Goal: Use online tool/utility: Use online tool/utility

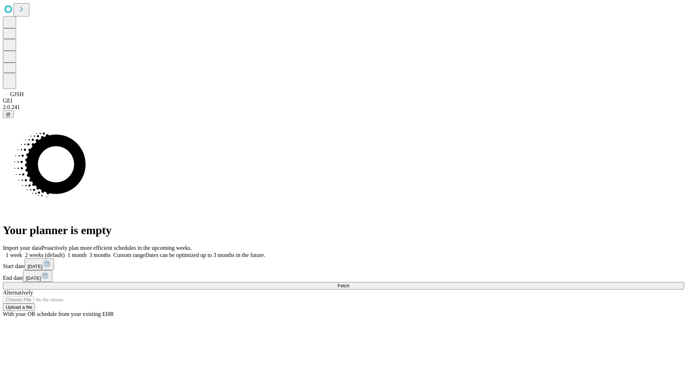
click at [22, 252] on label "1 week" at bounding box center [12, 255] width 19 height 6
click at [349, 283] on span "Fetch" at bounding box center [343, 285] width 12 height 5
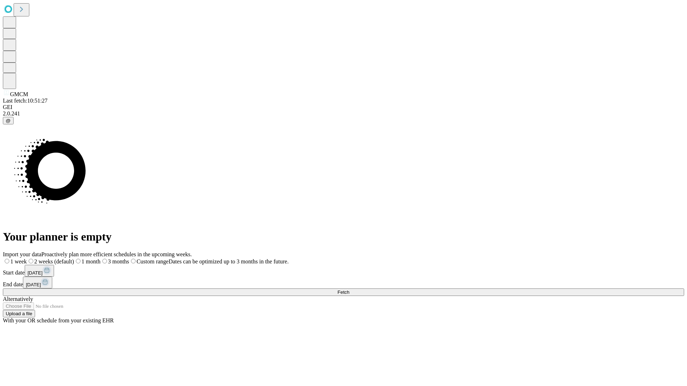
click at [27, 259] on label "1 week" at bounding box center [15, 262] width 24 height 6
click at [349, 290] on span "Fetch" at bounding box center [343, 292] width 12 height 5
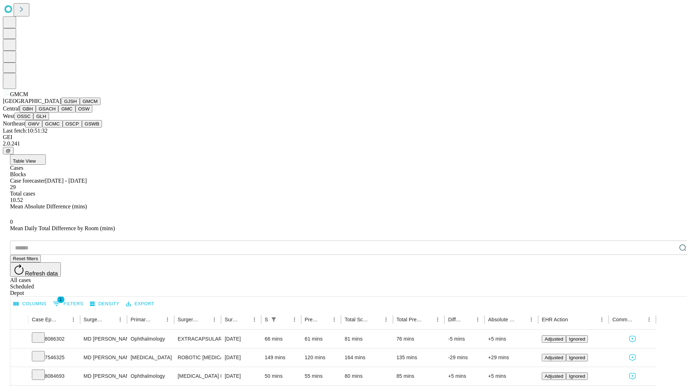
click at [36, 113] on button "GBH" at bounding box center [28, 109] width 16 height 8
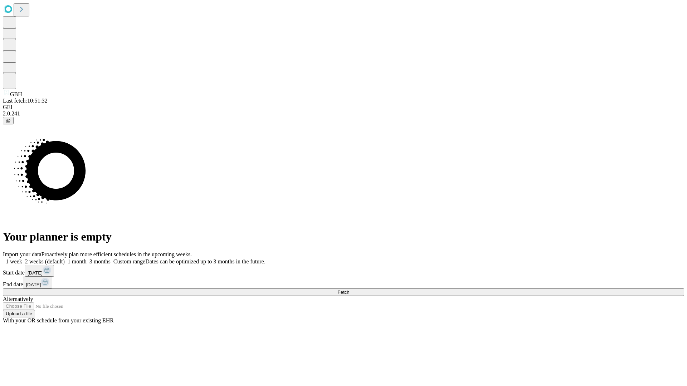
click at [22, 259] on label "1 week" at bounding box center [12, 262] width 19 height 6
click at [349, 290] on span "Fetch" at bounding box center [343, 292] width 12 height 5
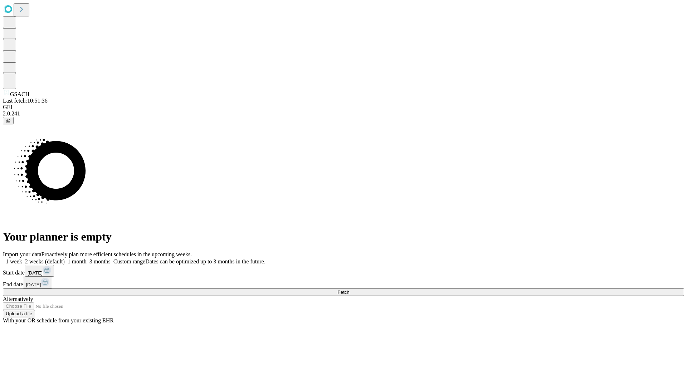
click at [22, 259] on label "1 week" at bounding box center [12, 262] width 19 height 6
click at [349, 290] on span "Fetch" at bounding box center [343, 292] width 12 height 5
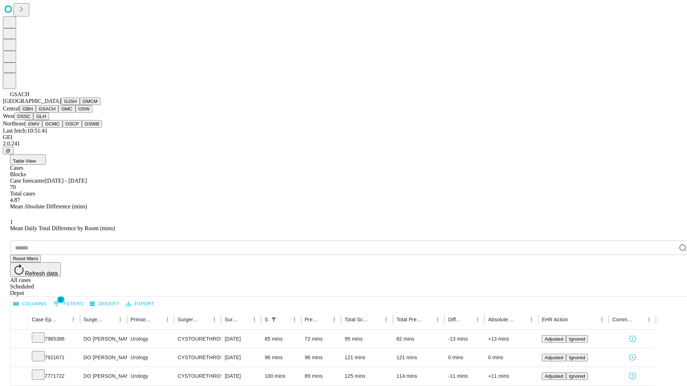
click at [58, 113] on button "GMC" at bounding box center [66, 109] width 17 height 8
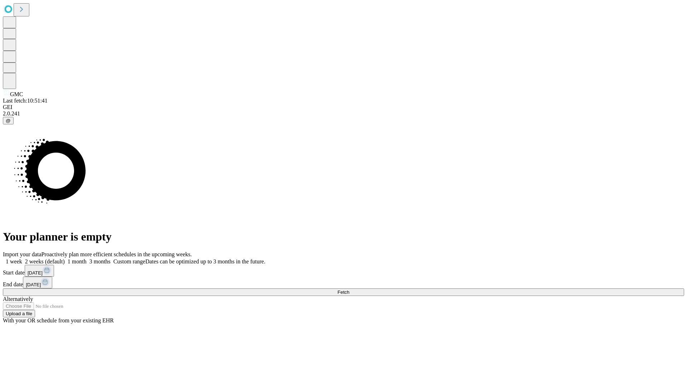
click at [22, 259] on label "1 week" at bounding box center [12, 262] width 19 height 6
click at [349, 290] on span "Fetch" at bounding box center [343, 292] width 12 height 5
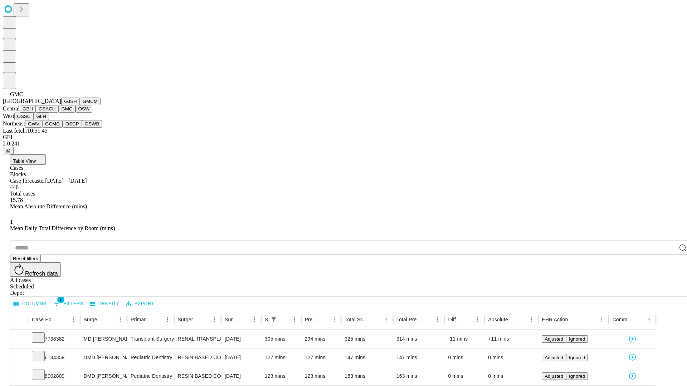
click at [76, 113] on button "OSW" at bounding box center [84, 109] width 17 height 8
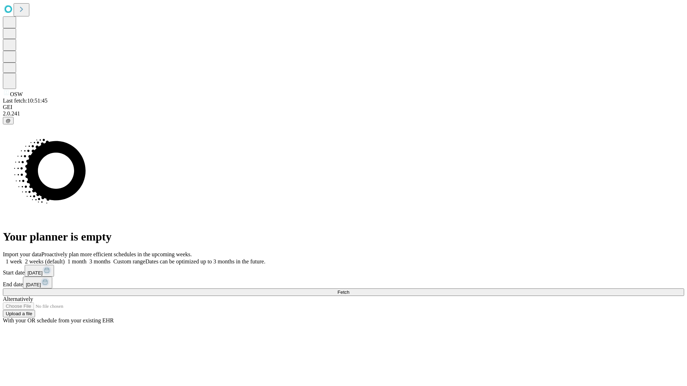
click at [22, 259] on label "1 week" at bounding box center [12, 262] width 19 height 6
click at [349, 290] on span "Fetch" at bounding box center [343, 292] width 12 height 5
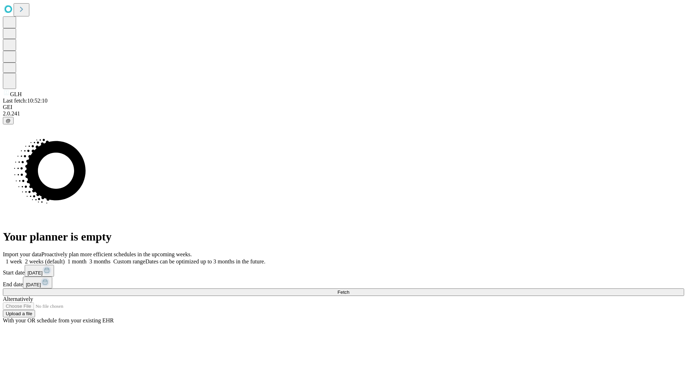
click at [22, 259] on label "1 week" at bounding box center [12, 262] width 19 height 6
click at [349, 290] on span "Fetch" at bounding box center [343, 292] width 12 height 5
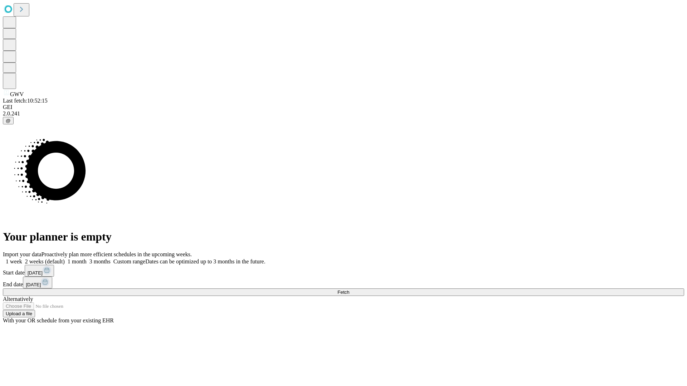
click at [22, 259] on label "1 week" at bounding box center [12, 262] width 19 height 6
click at [349, 290] on span "Fetch" at bounding box center [343, 292] width 12 height 5
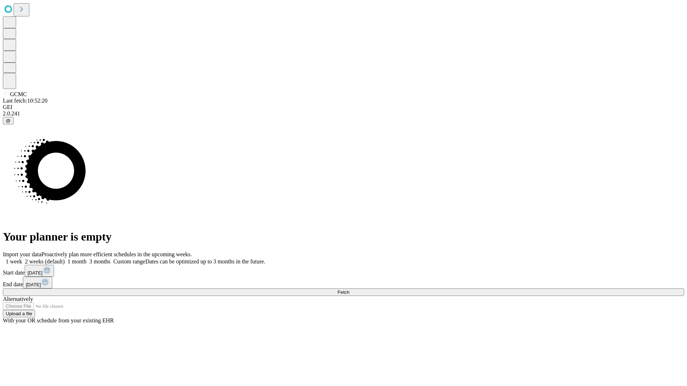
click at [22, 259] on label "1 week" at bounding box center [12, 262] width 19 height 6
click at [349, 290] on span "Fetch" at bounding box center [343, 292] width 12 height 5
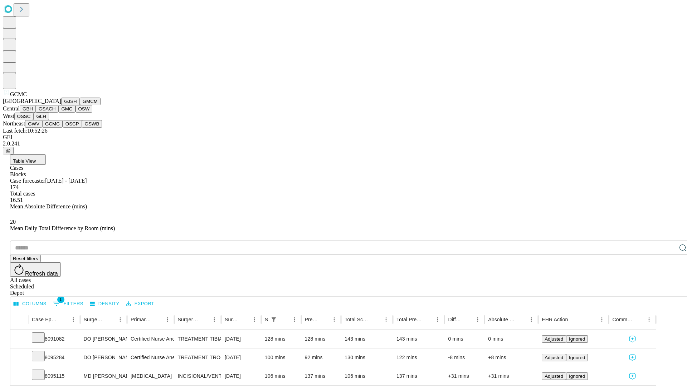
click at [63, 128] on button "OSCP" at bounding box center [72, 124] width 19 height 8
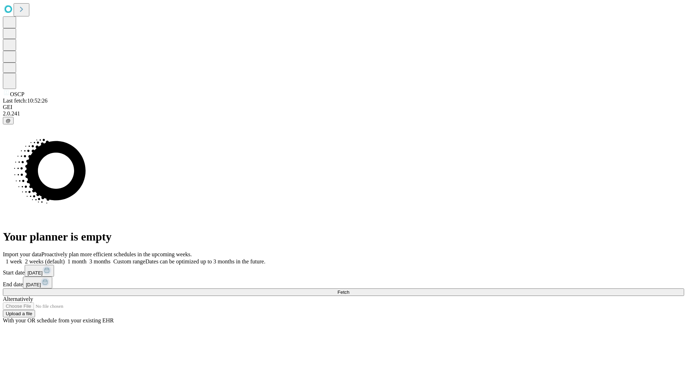
click at [22, 259] on label "1 week" at bounding box center [12, 262] width 19 height 6
click at [349, 290] on span "Fetch" at bounding box center [343, 292] width 12 height 5
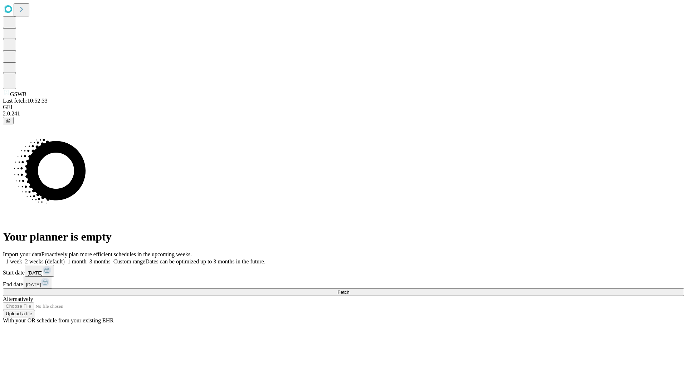
click at [22, 259] on label "1 week" at bounding box center [12, 262] width 19 height 6
click at [349, 290] on span "Fetch" at bounding box center [343, 292] width 12 height 5
